Goal: Task Accomplishment & Management: Complete application form

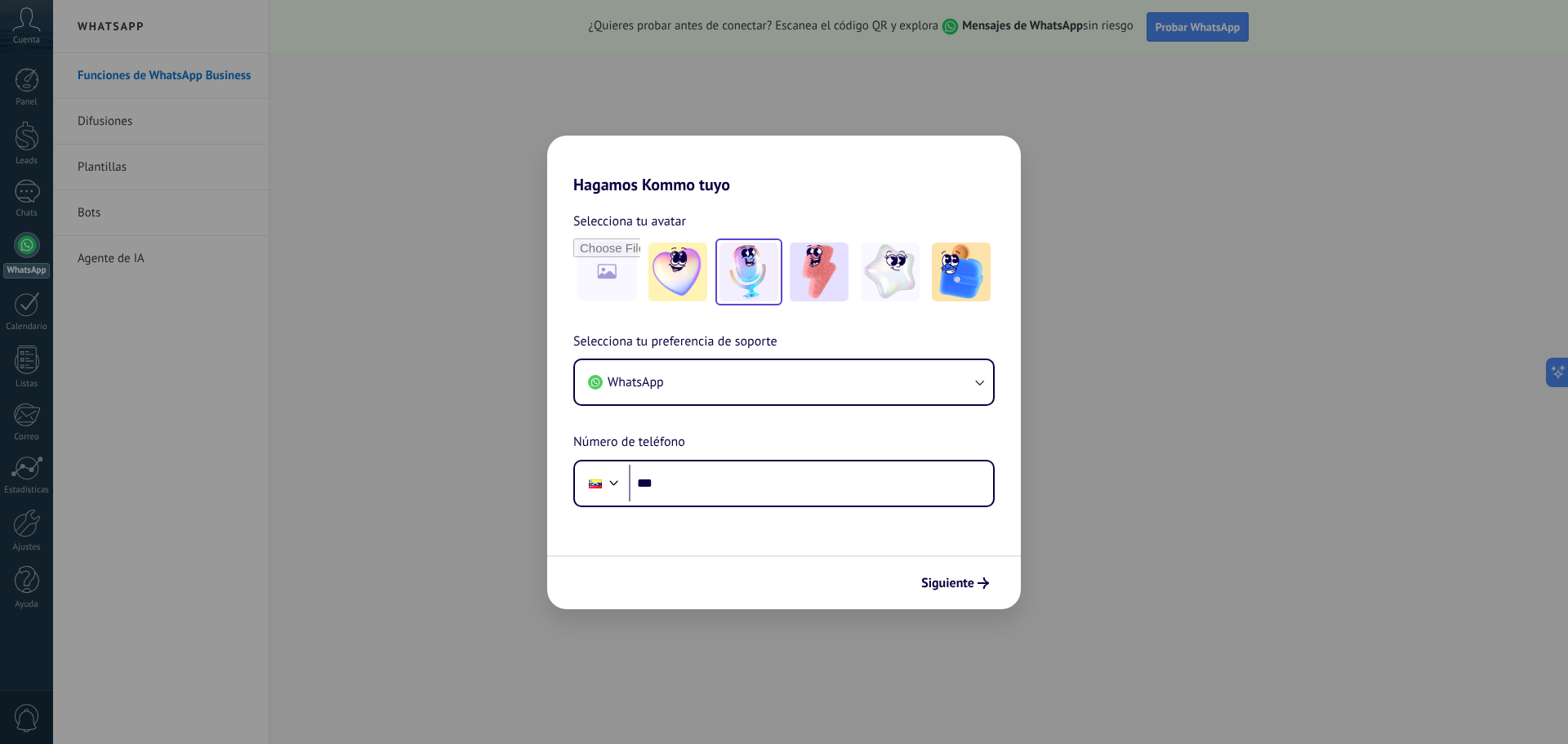
click at [757, 284] on img at bounding box center [748, 271] width 59 height 59
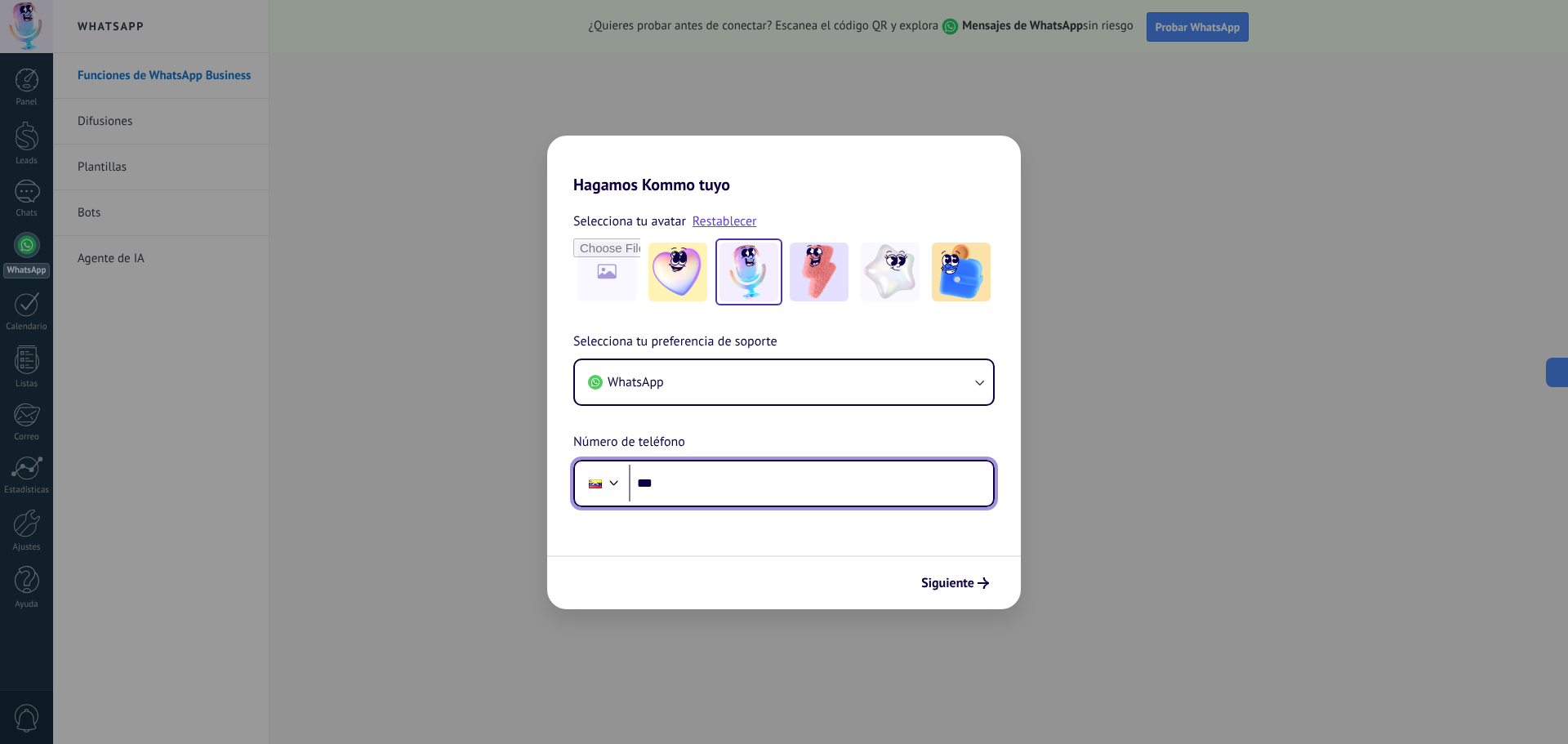
click at [714, 475] on input "***" at bounding box center [811, 483] width 364 height 38
type input "**********"
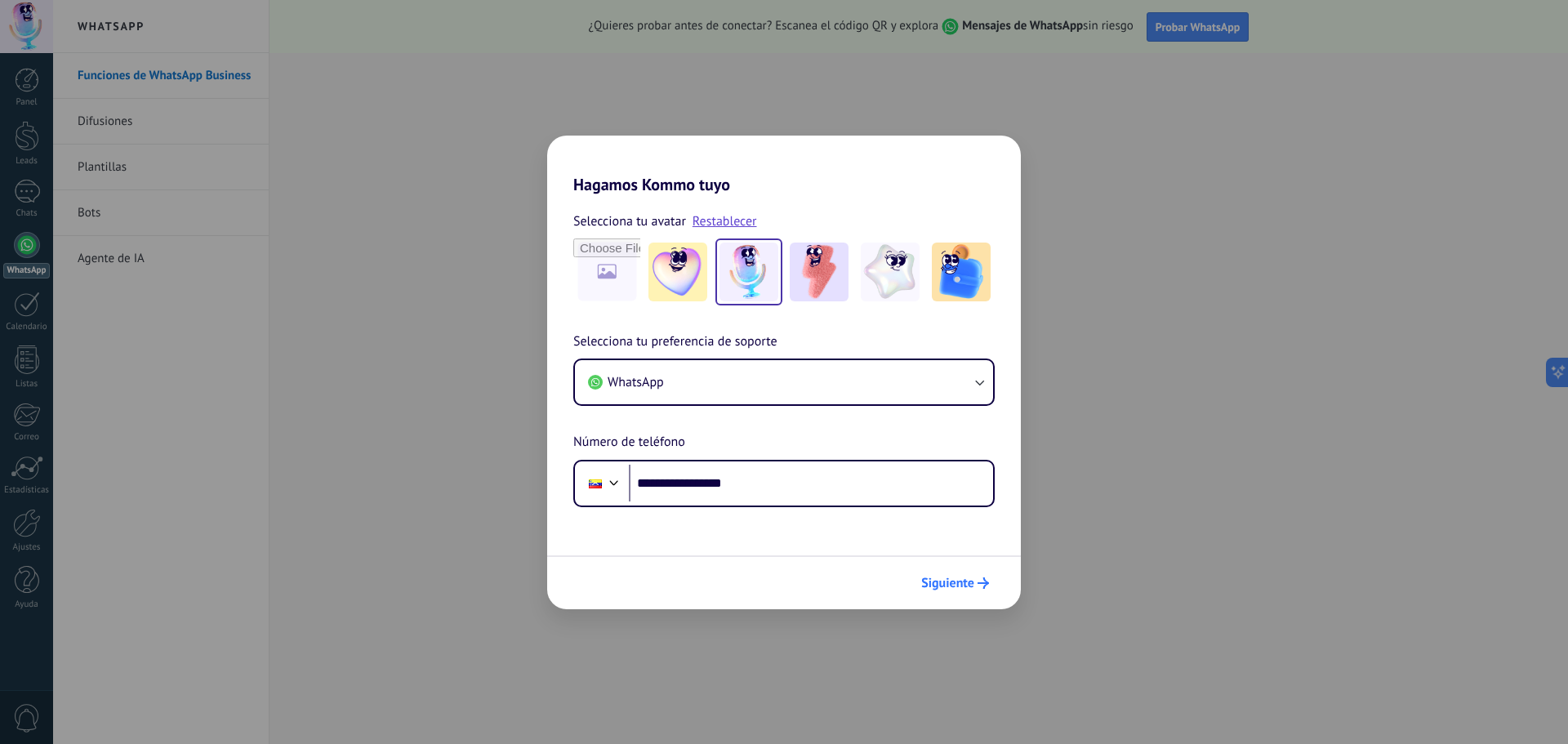
click at [949, 578] on span "Siguiente" at bounding box center [948, 583] width 53 height 12
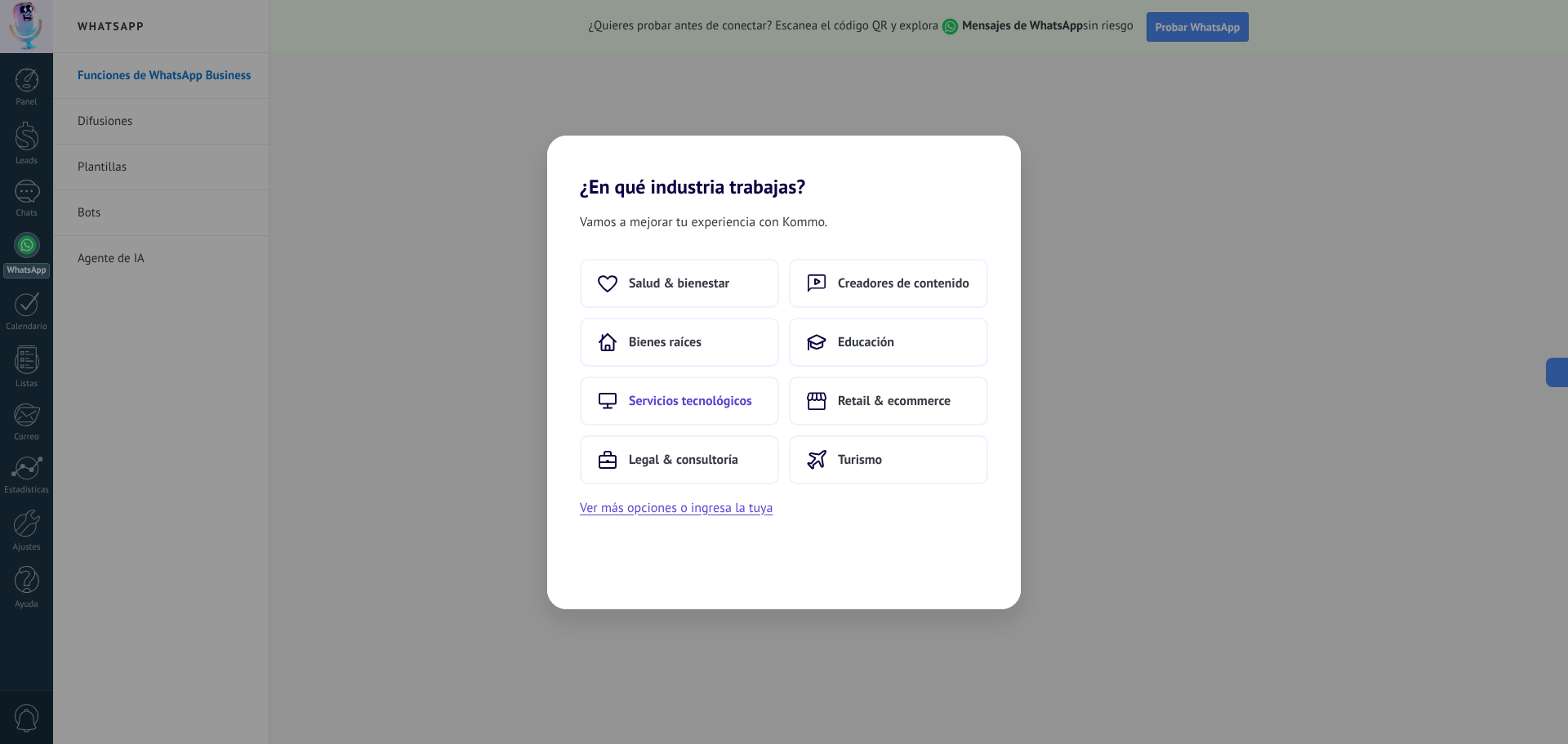
click at [720, 405] on span "Servicios tecnológicos" at bounding box center [690, 401] width 124 height 16
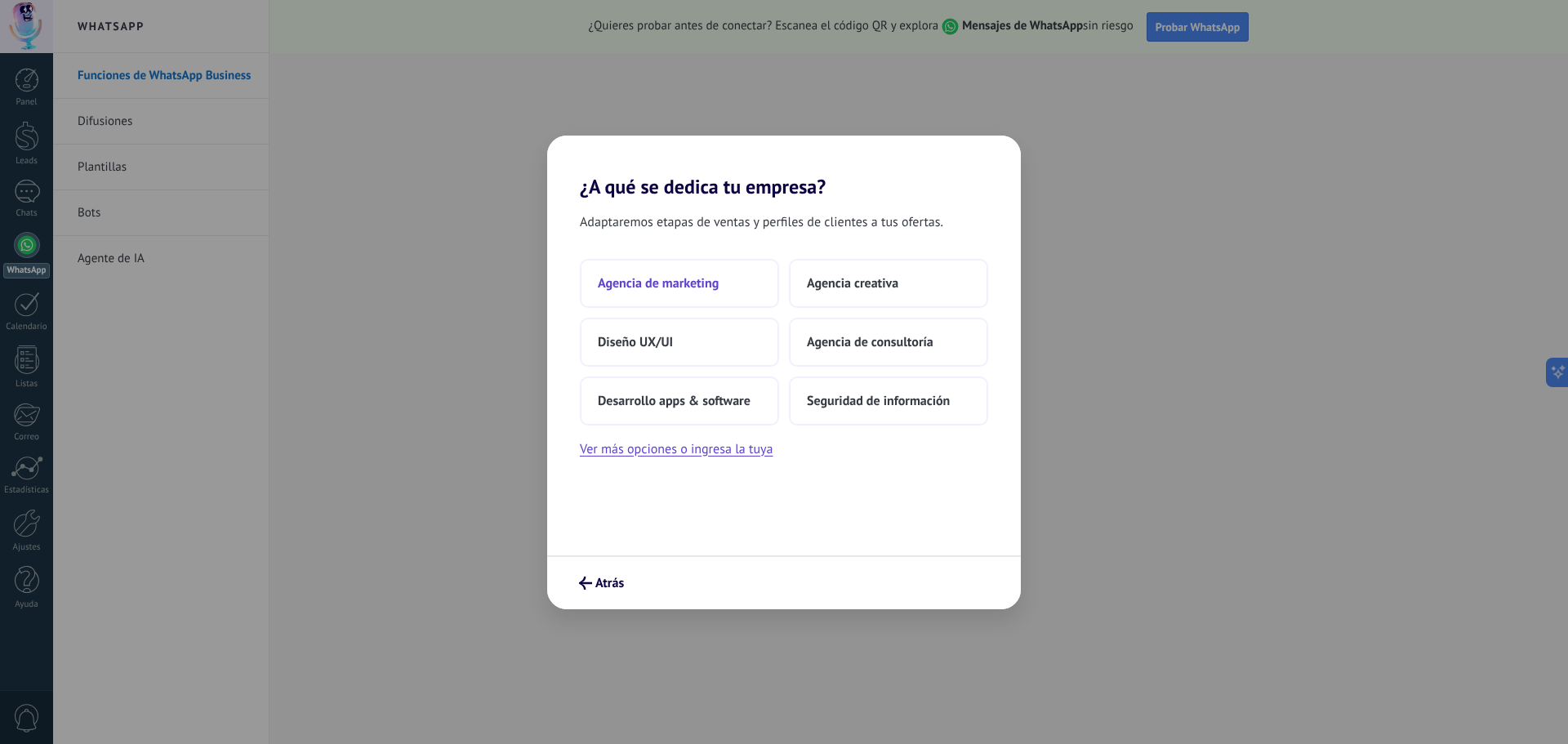
click at [676, 286] on span "Agencia de marketing" at bounding box center [658, 283] width 121 height 16
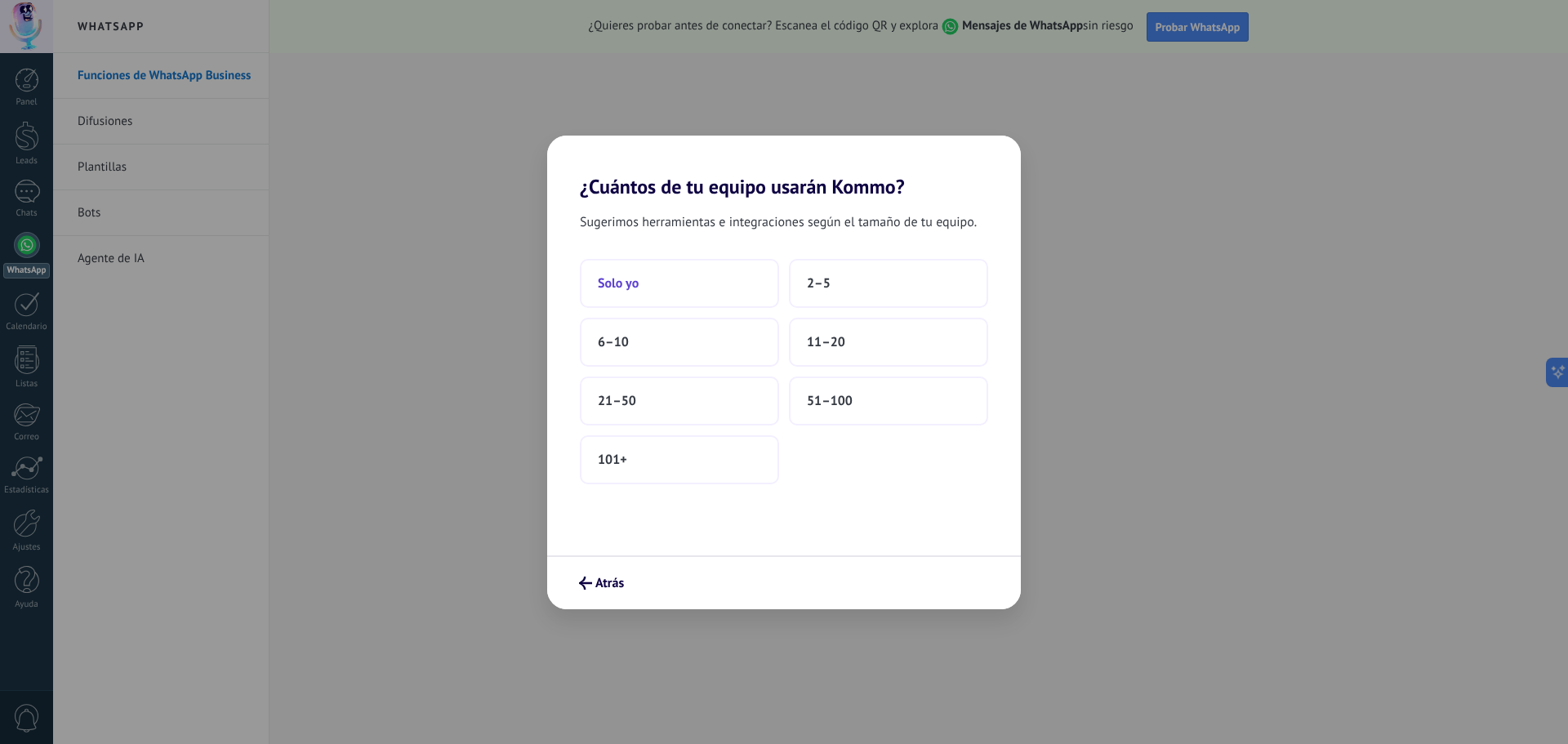
click at [686, 288] on button "Solo yo" at bounding box center [679, 283] width 199 height 49
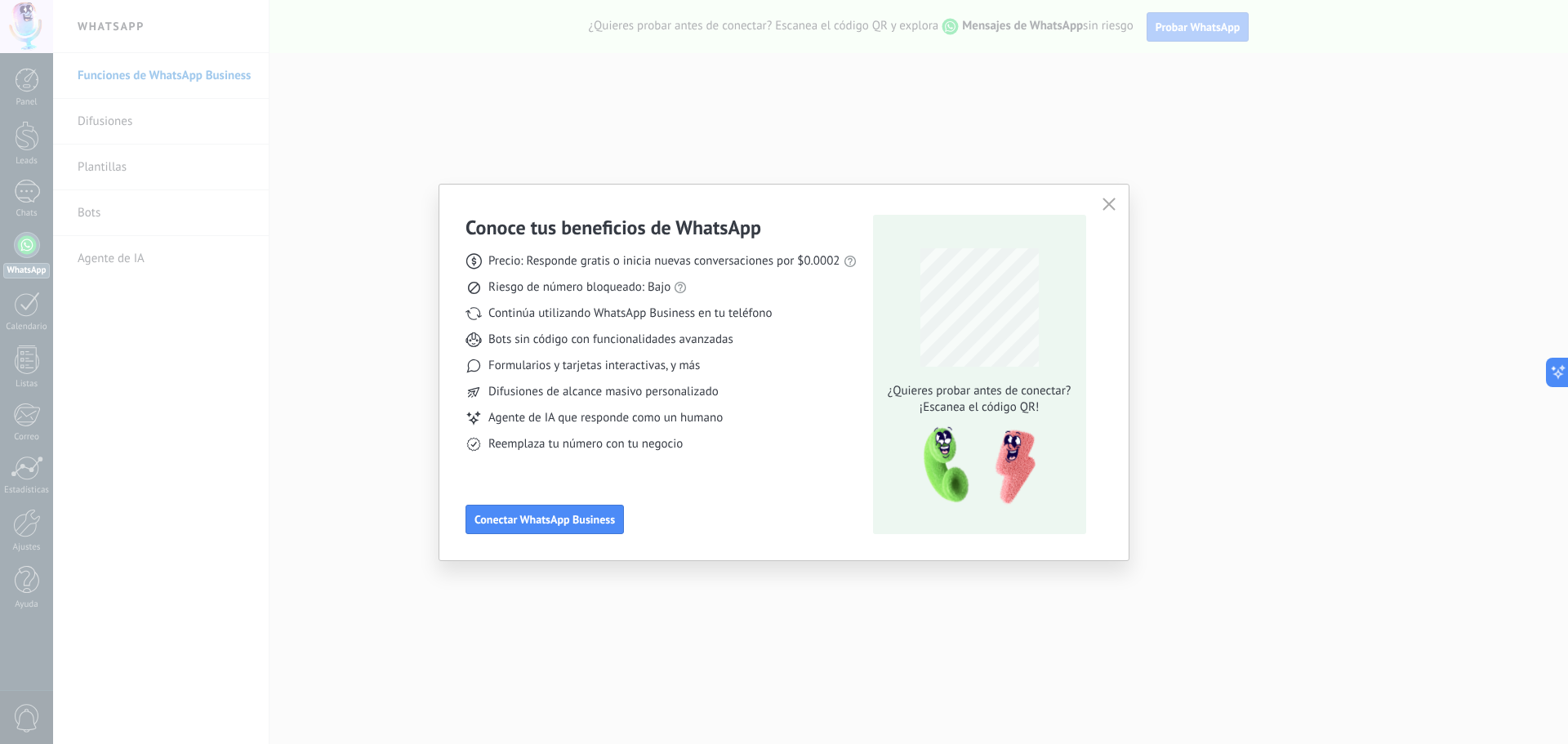
click at [1106, 208] on icon "button" at bounding box center [1109, 204] width 13 height 13
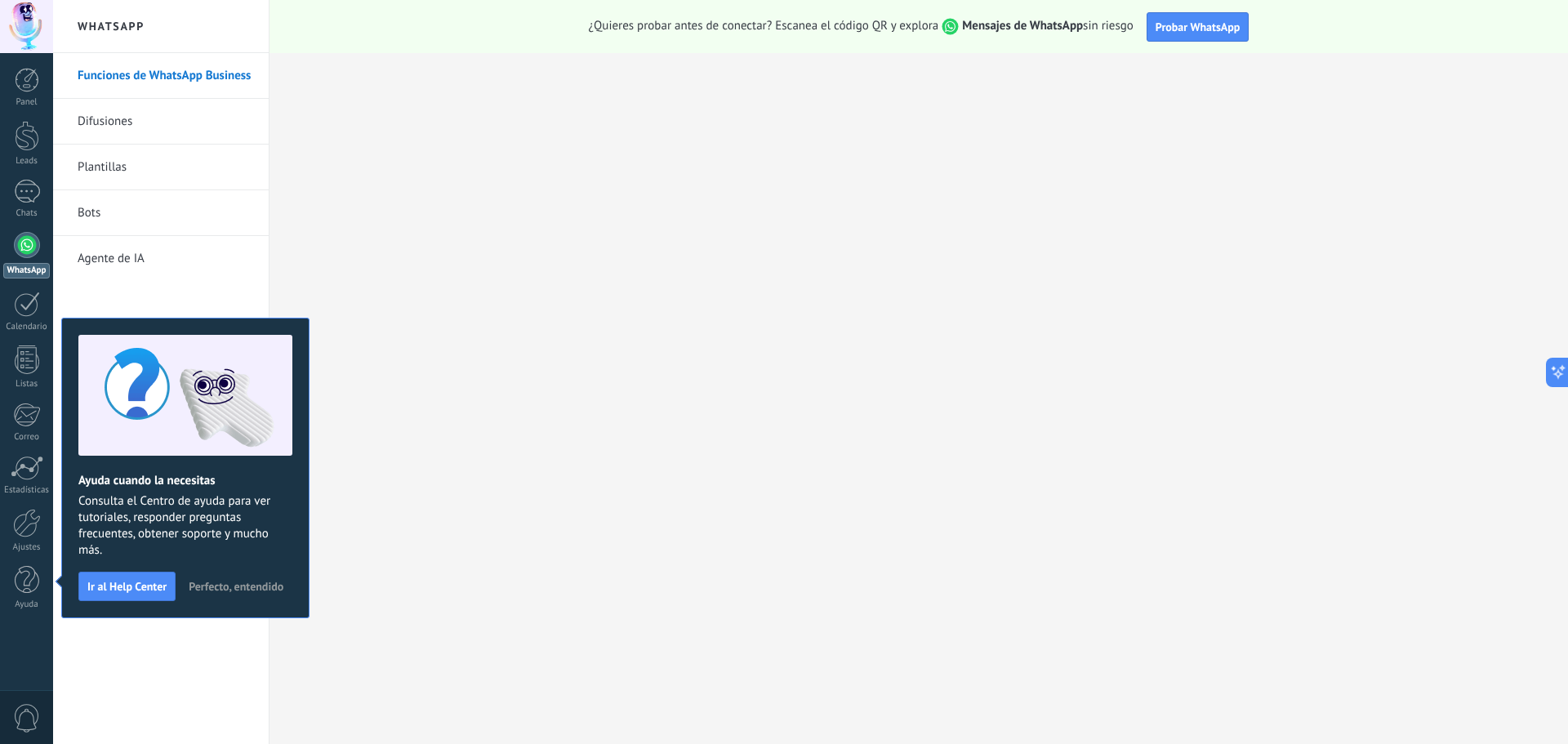
click at [245, 583] on span "Perfecto, entendido" at bounding box center [235, 586] width 95 height 12
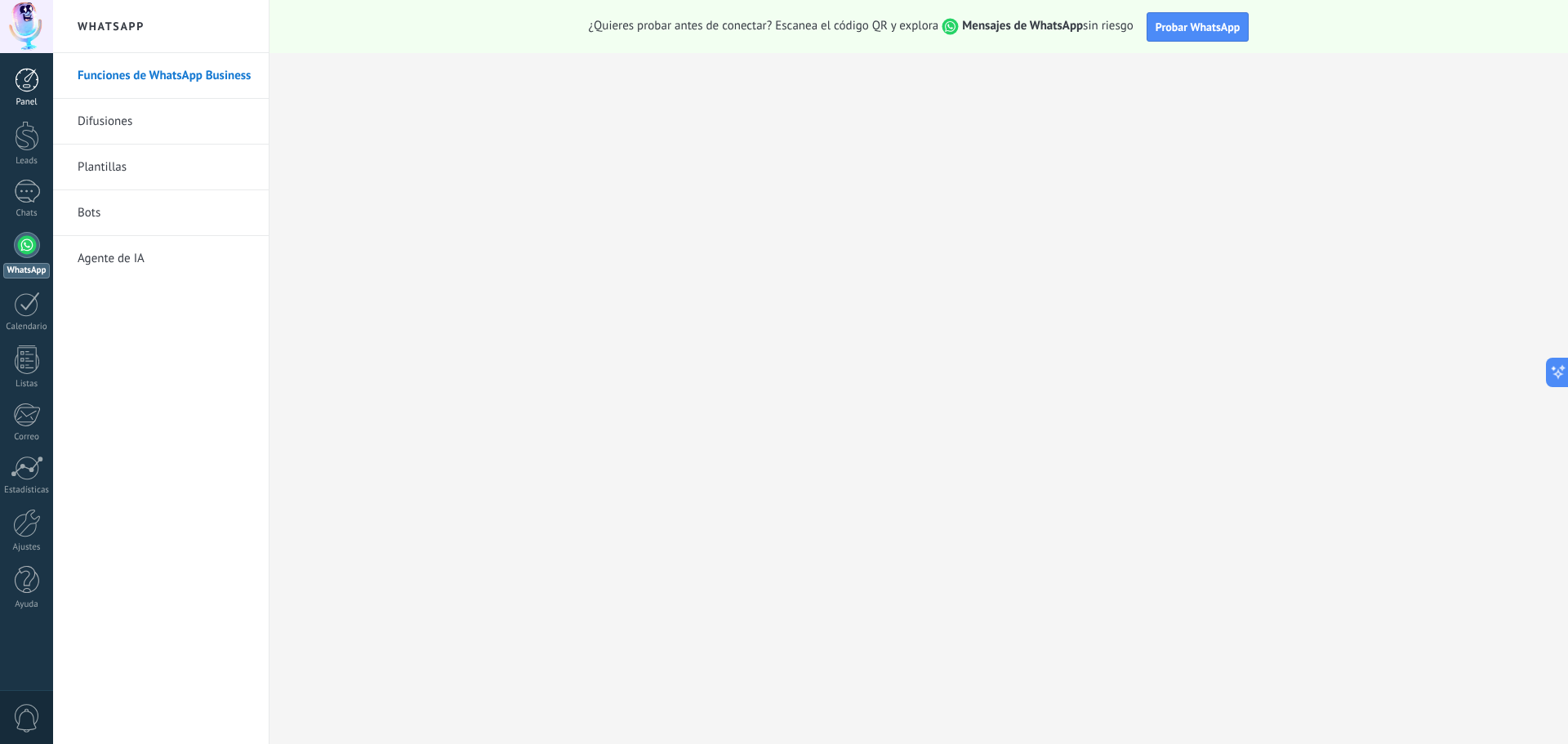
click at [37, 78] on div at bounding box center [26, 79] width 24 height 24
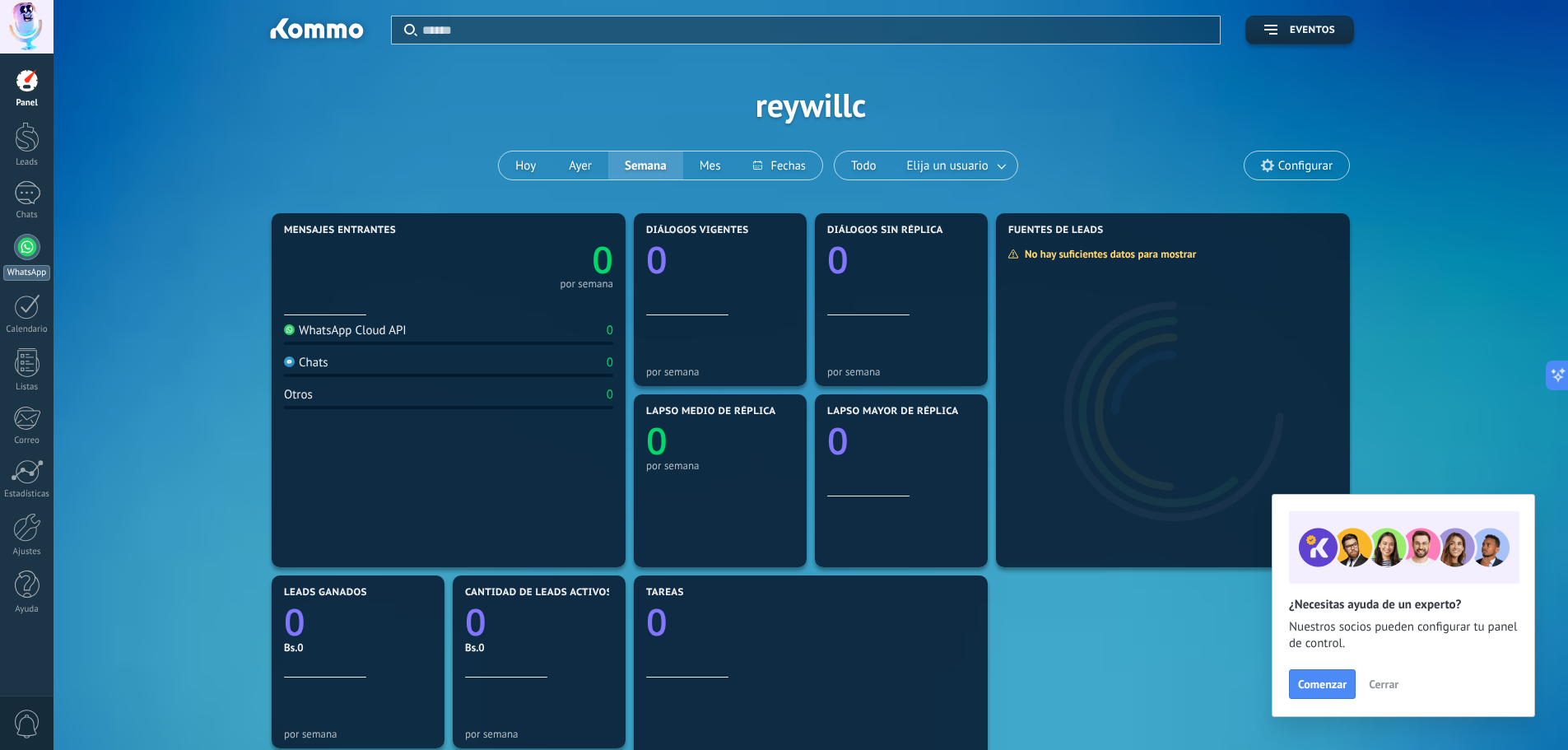
click at [29, 257] on div at bounding box center [26, 246] width 26 height 26
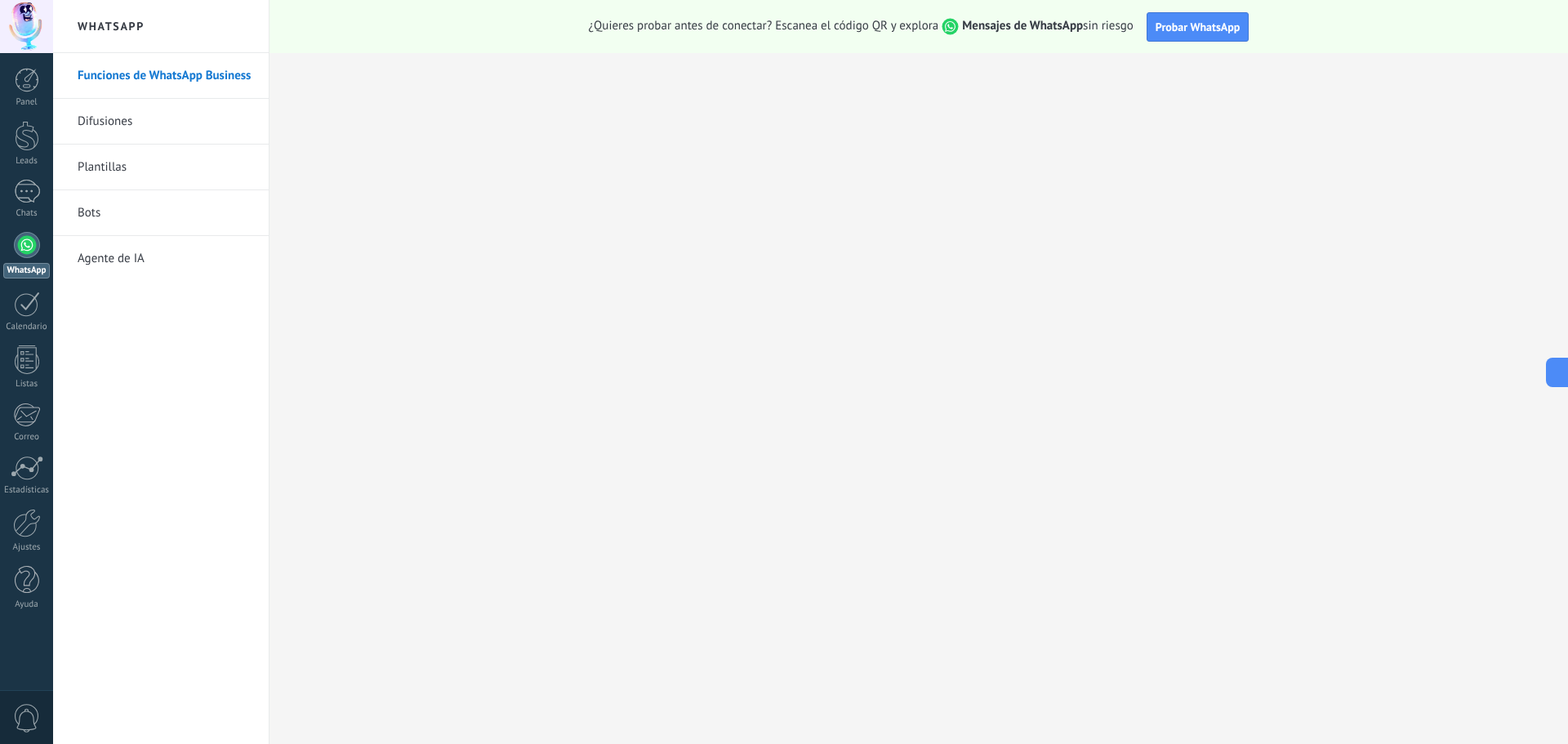
click at [32, 27] on div at bounding box center [26, 26] width 53 height 53
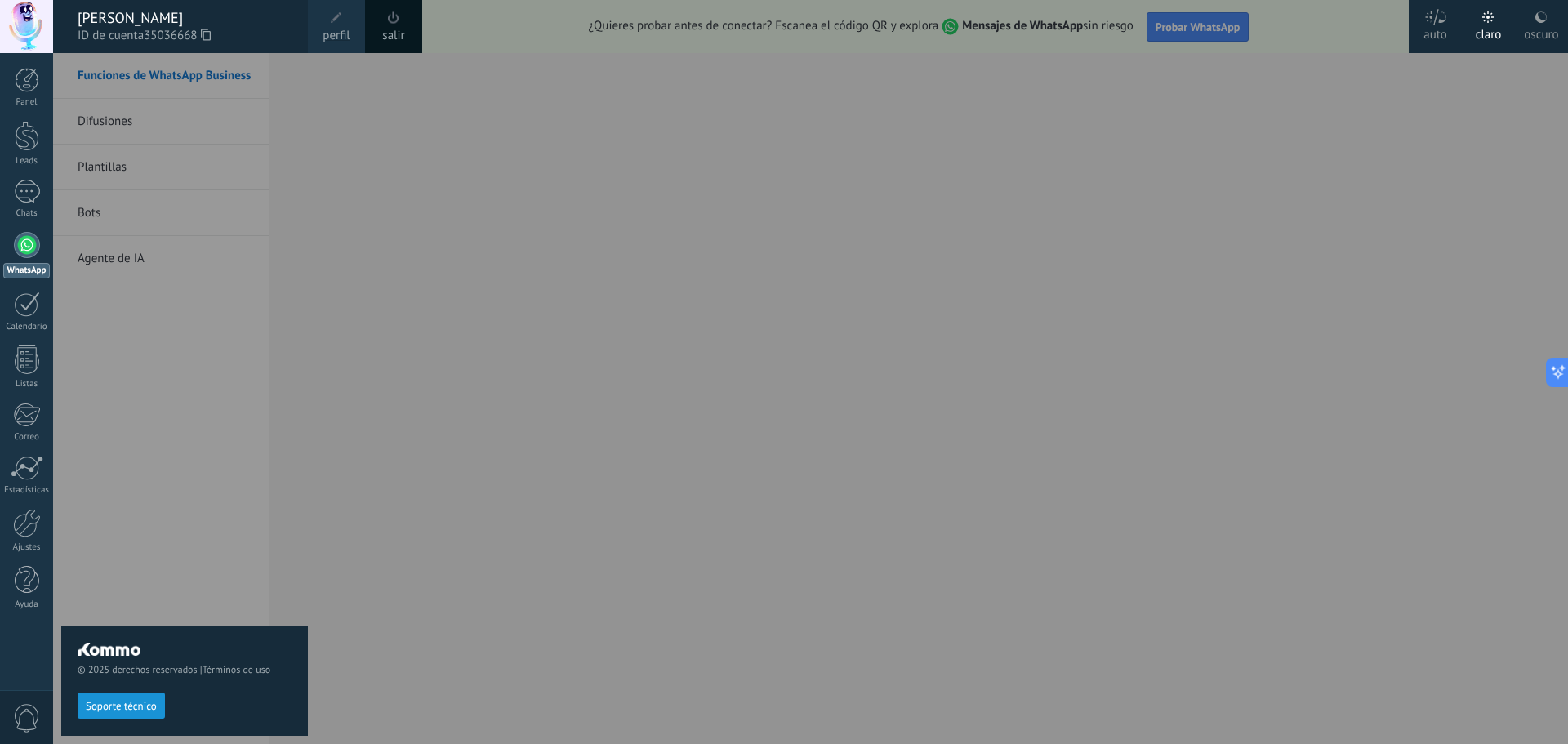
click at [32, 27] on div at bounding box center [26, 26] width 53 height 53
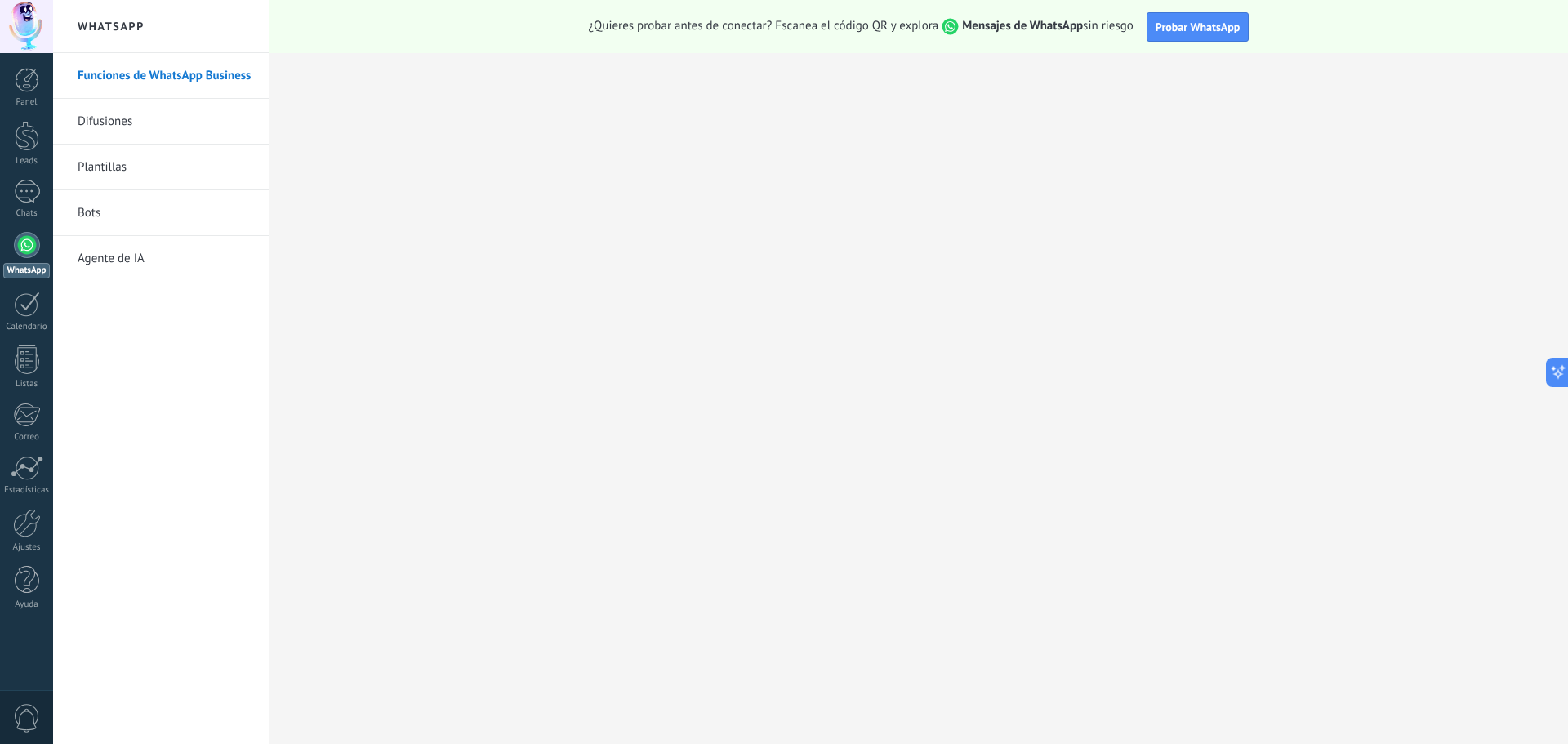
click at [32, 27] on div at bounding box center [26, 26] width 53 height 53
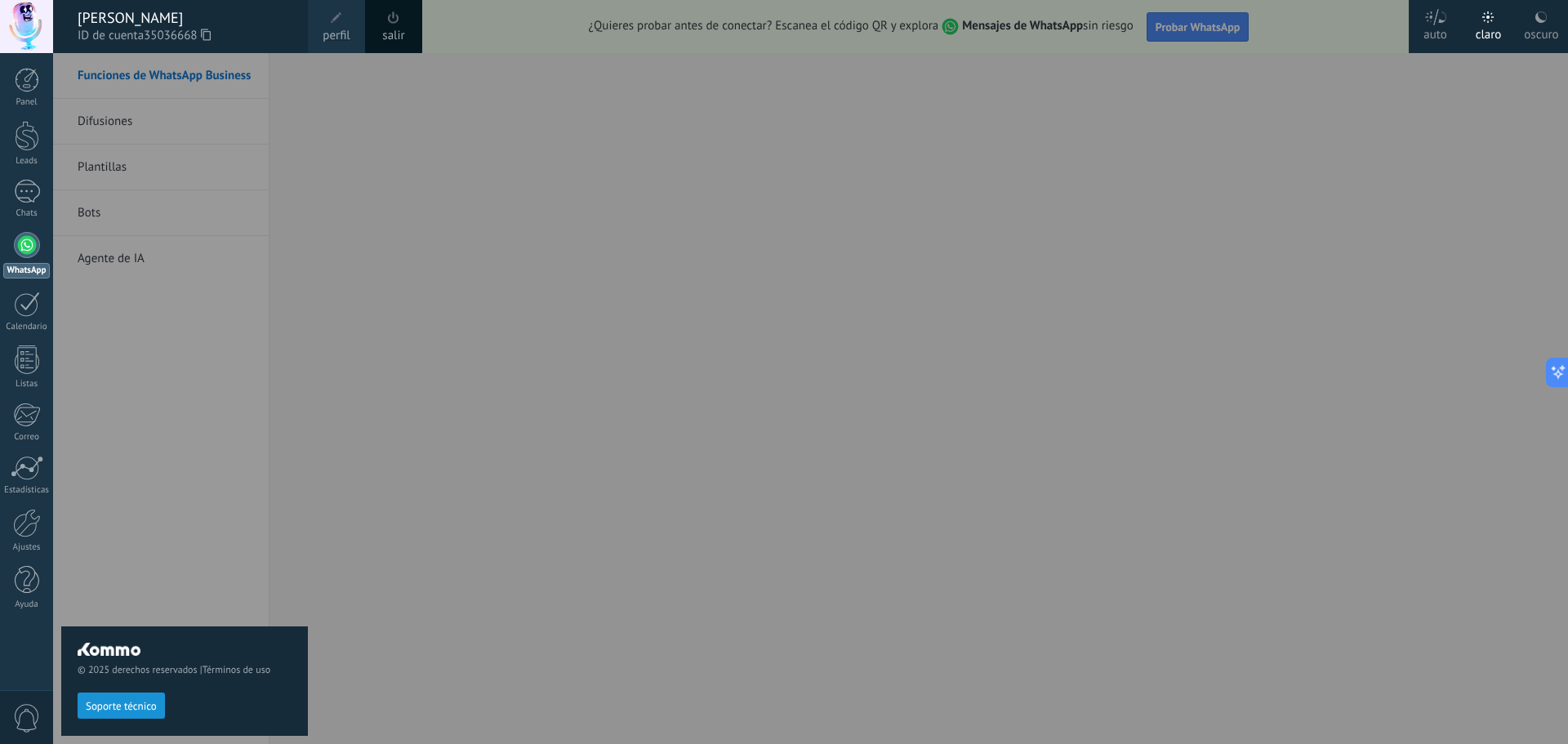
click at [32, 27] on div at bounding box center [26, 26] width 53 height 53
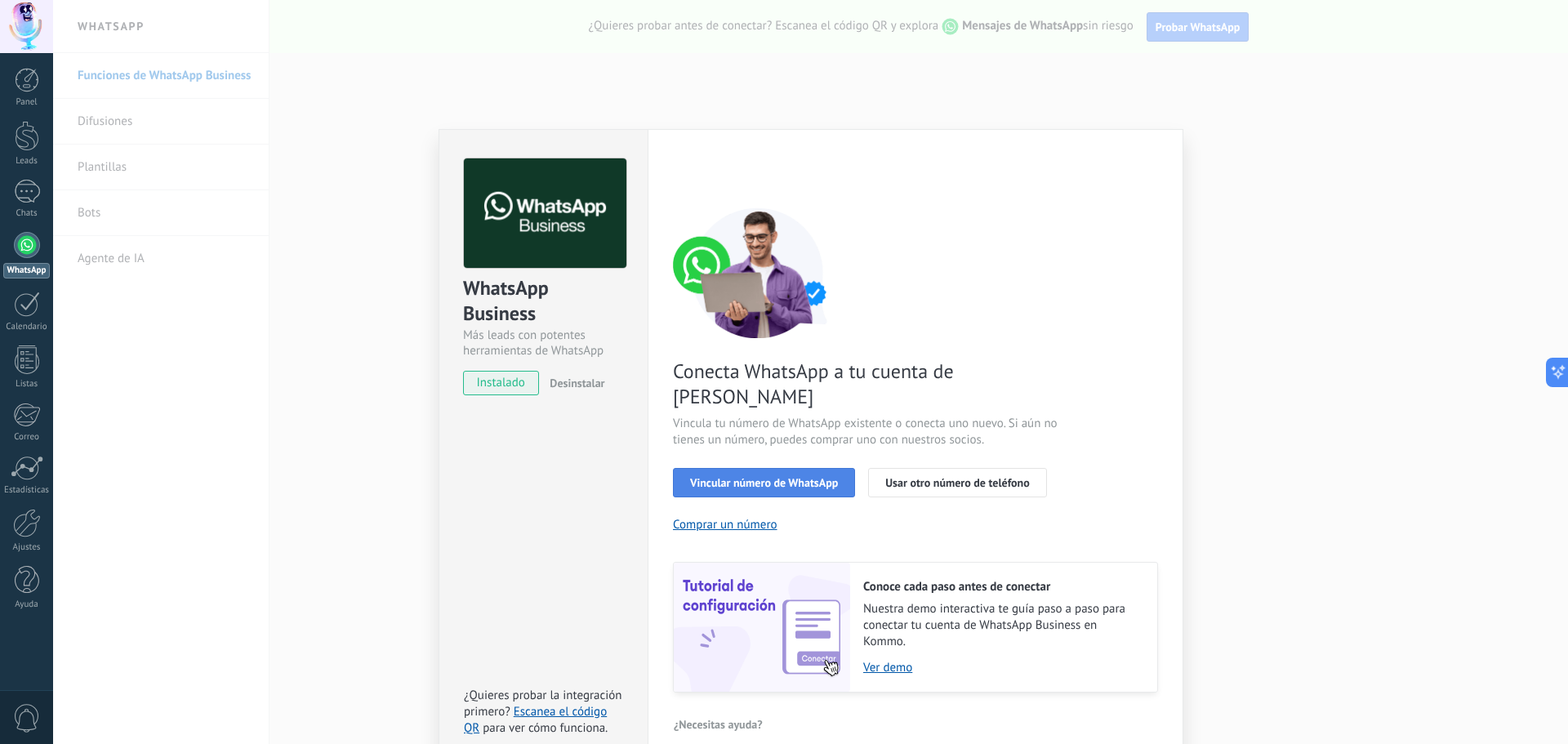
click at [798, 477] on span "Vincular número de WhatsApp" at bounding box center [764, 482] width 148 height 12
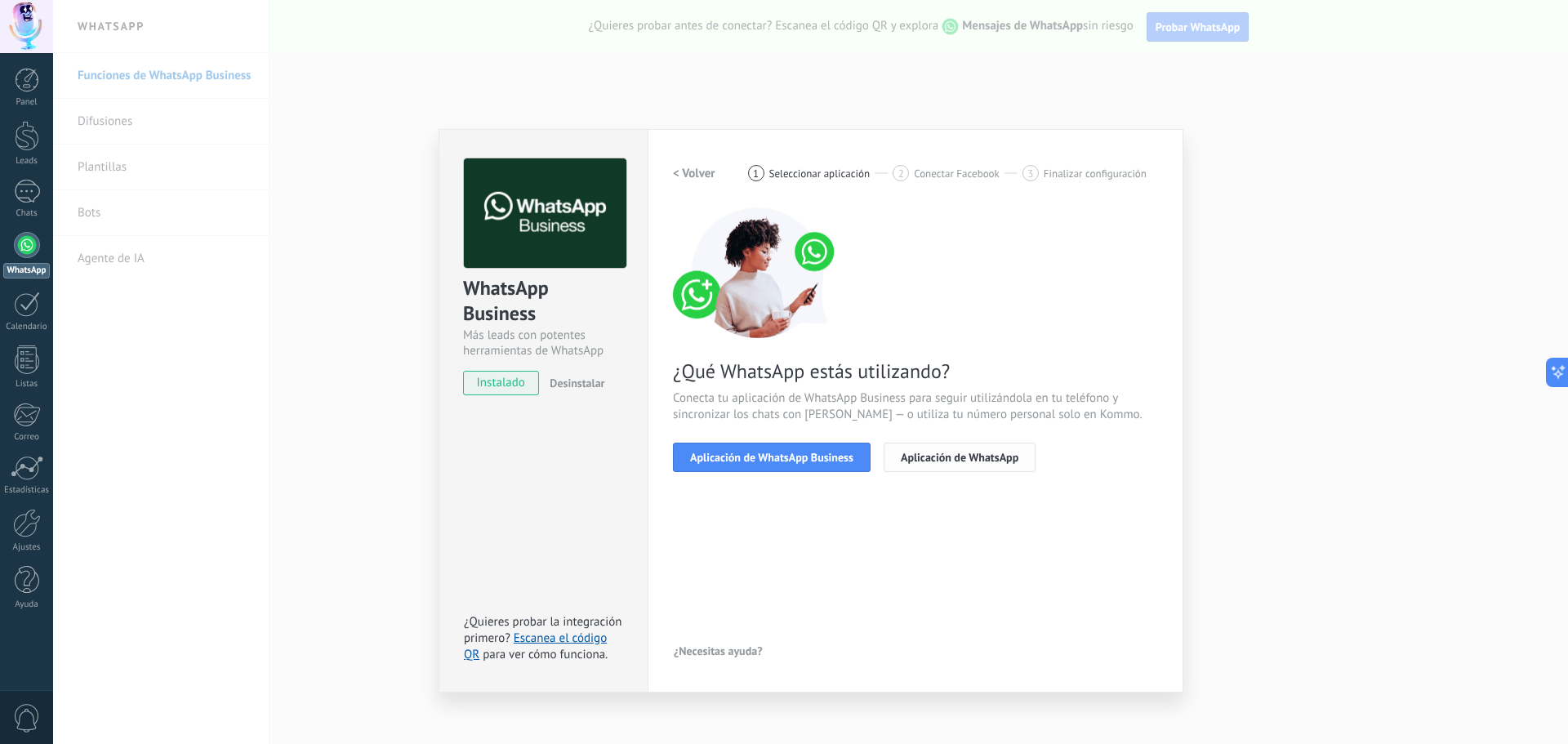
click at [947, 461] on span "Aplicación de WhatsApp" at bounding box center [959, 457] width 117 height 12
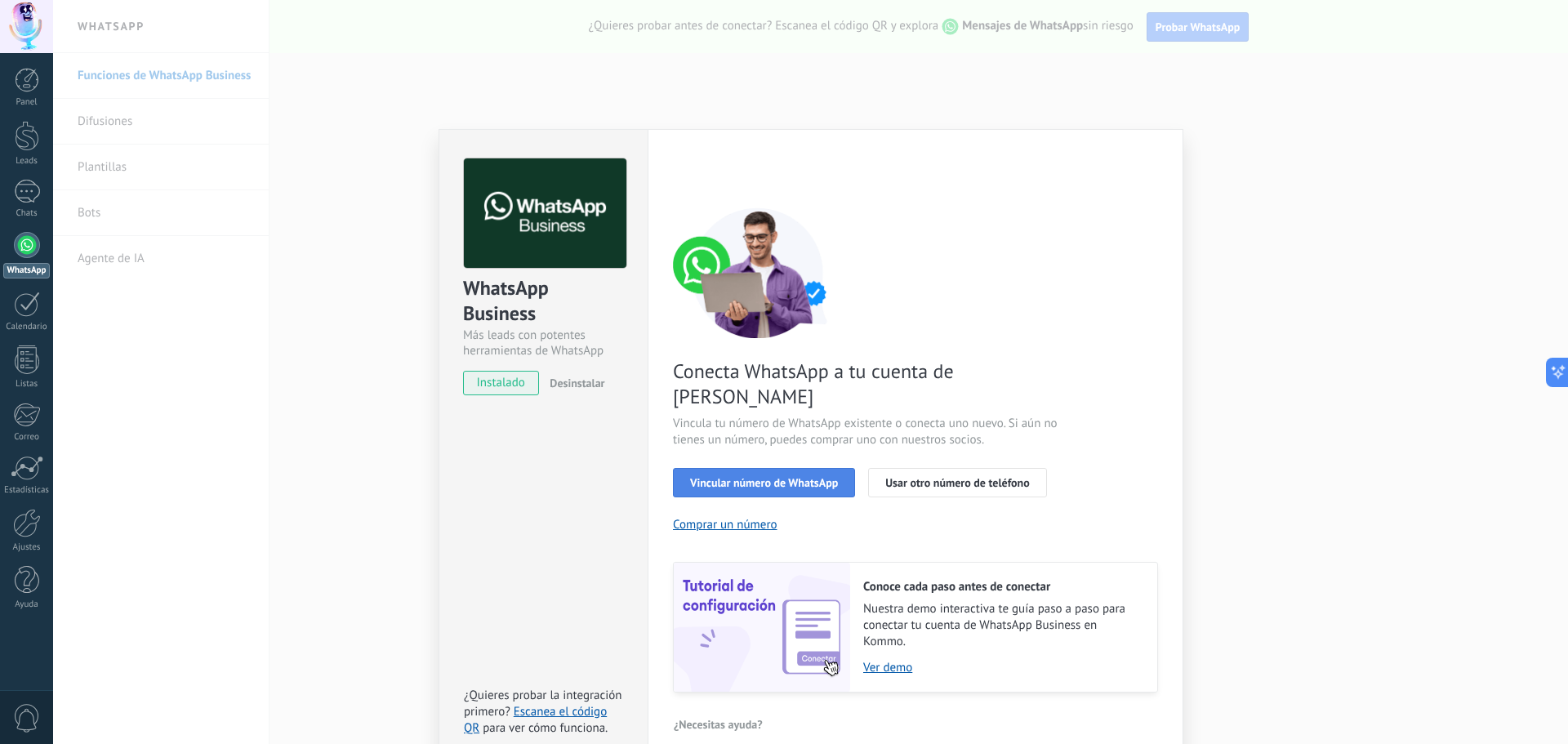
click at [793, 477] on span "Vincular número de WhatsApp" at bounding box center [764, 482] width 148 height 12
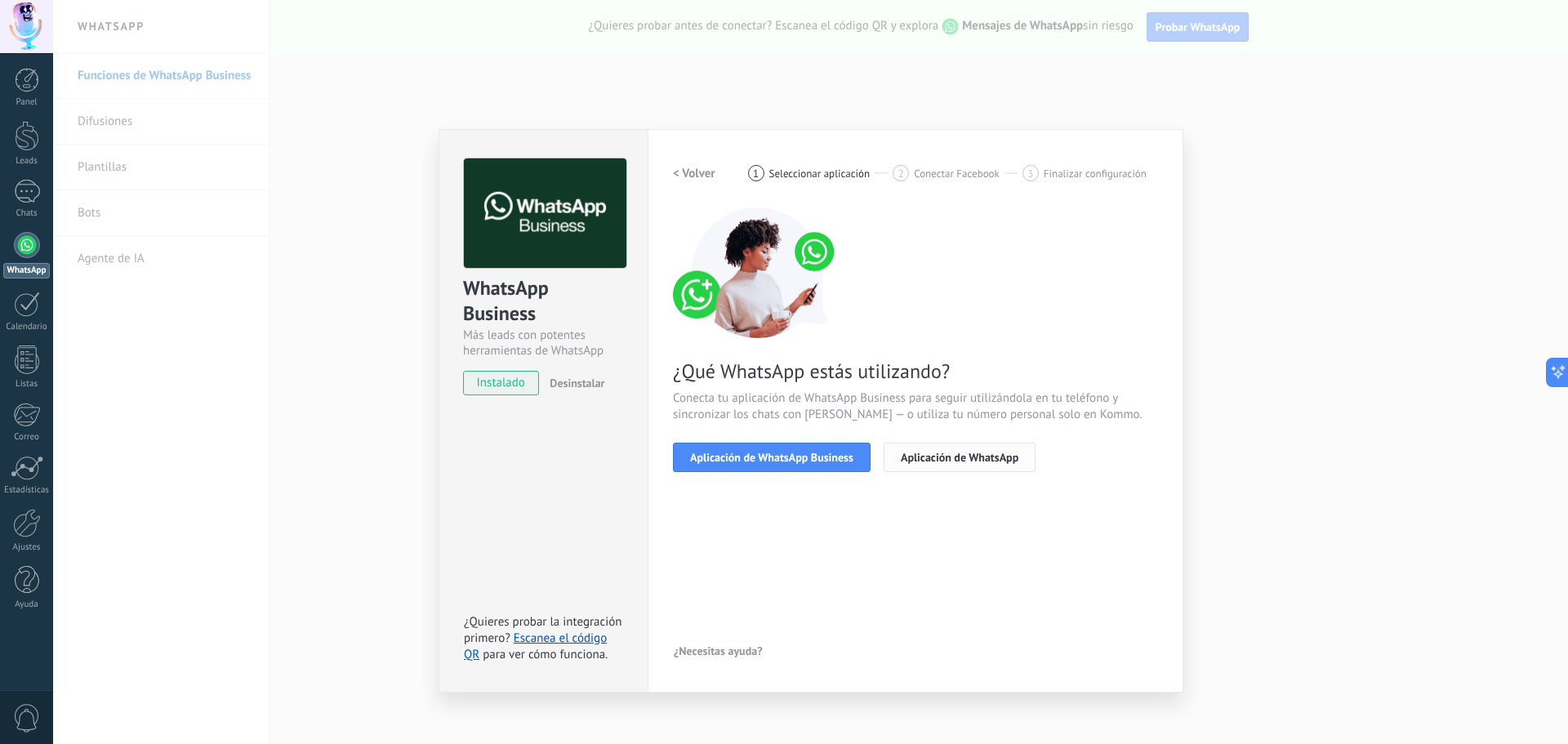
click at [933, 455] on span "Aplicación de WhatsApp" at bounding box center [959, 457] width 117 height 12
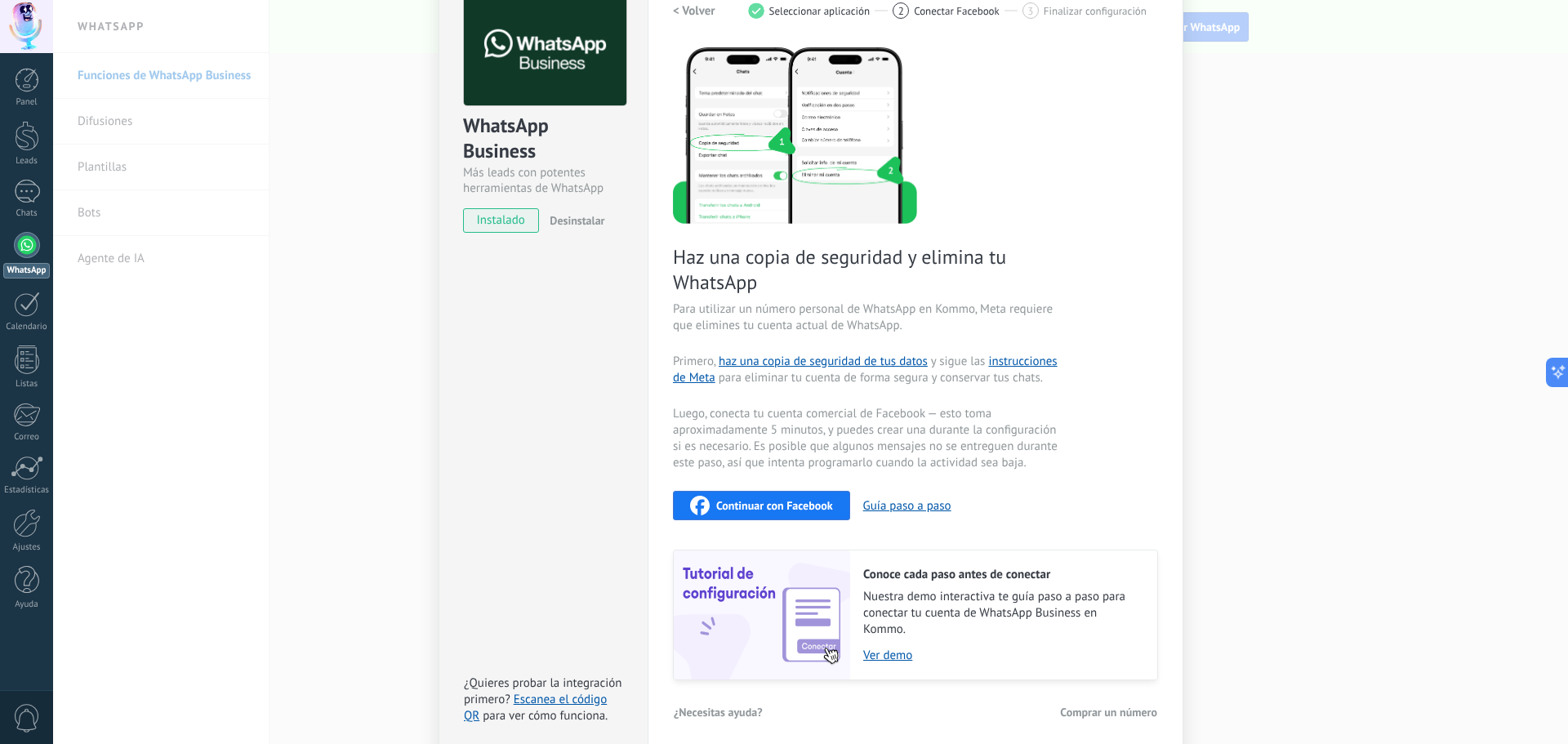
scroll to position [171, 0]
